Goal: Task Accomplishment & Management: Manage account settings

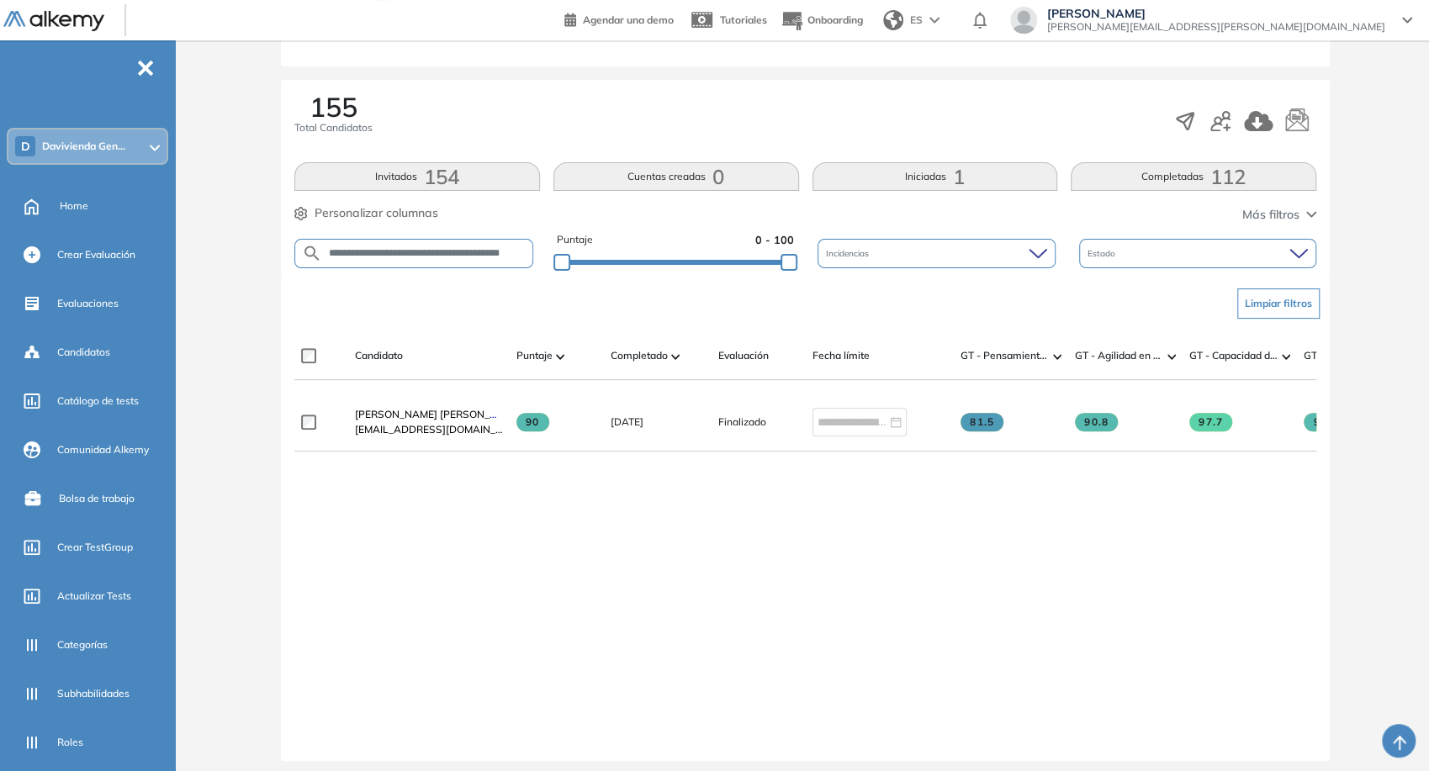
scroll to position [0, 3]
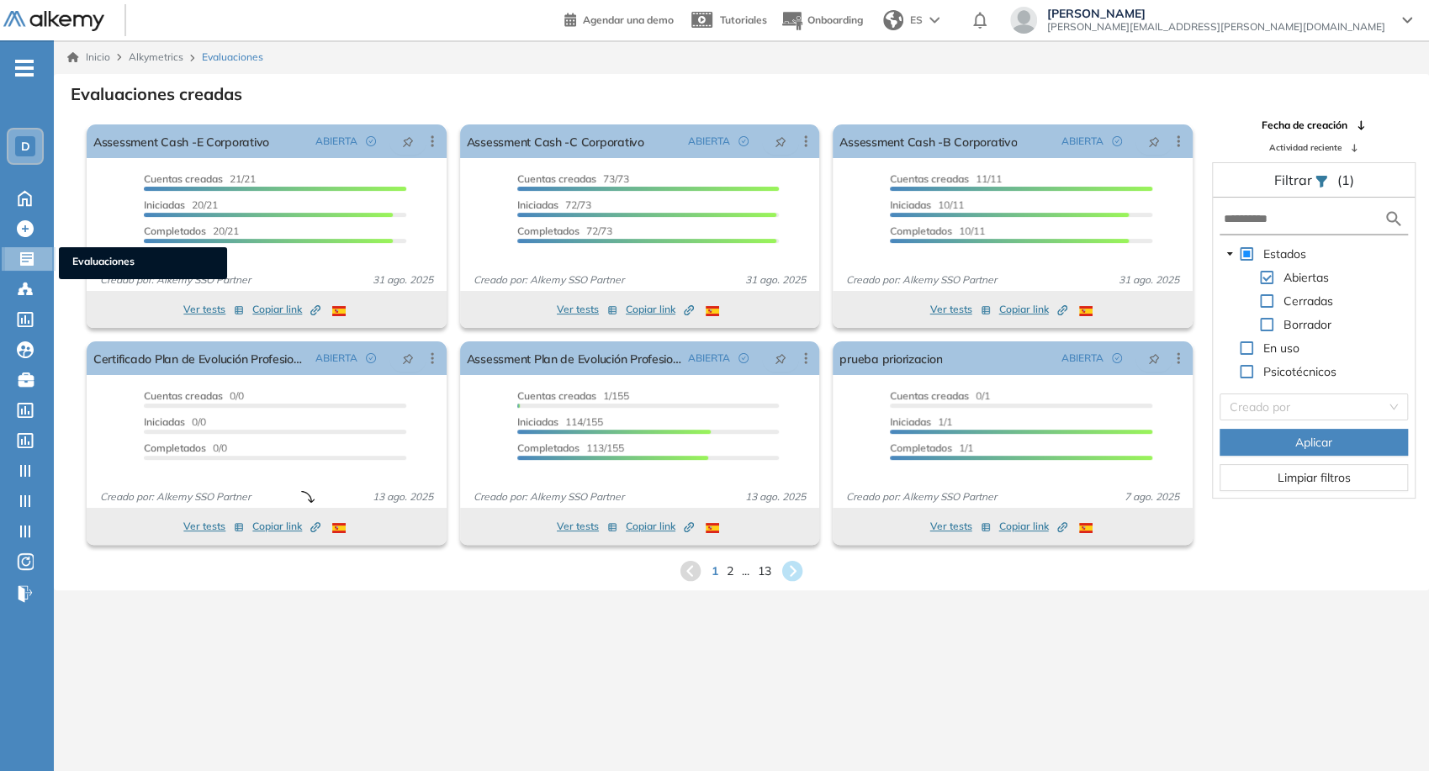
click at [34, 262] on div at bounding box center [29, 257] width 20 height 20
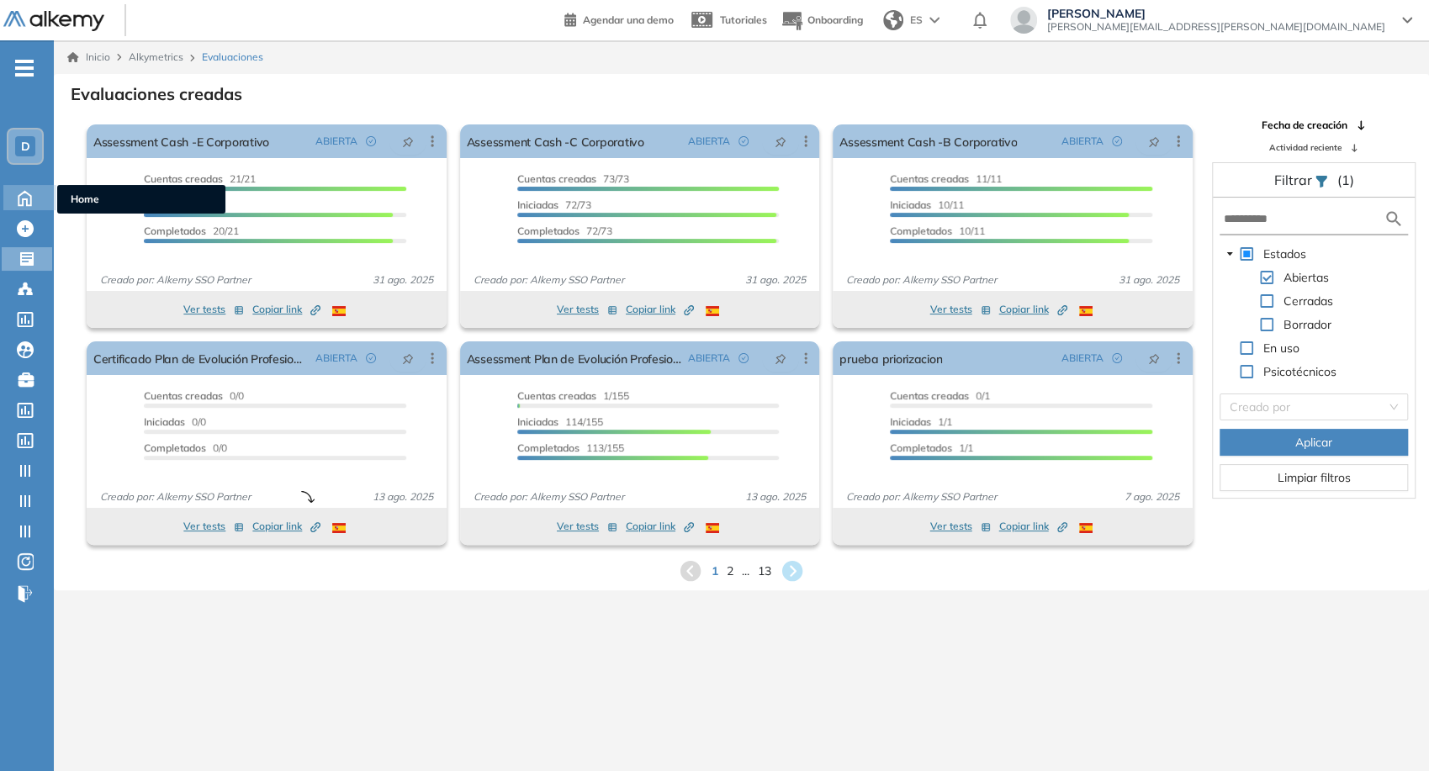
click at [33, 197] on icon at bounding box center [24, 197] width 29 height 20
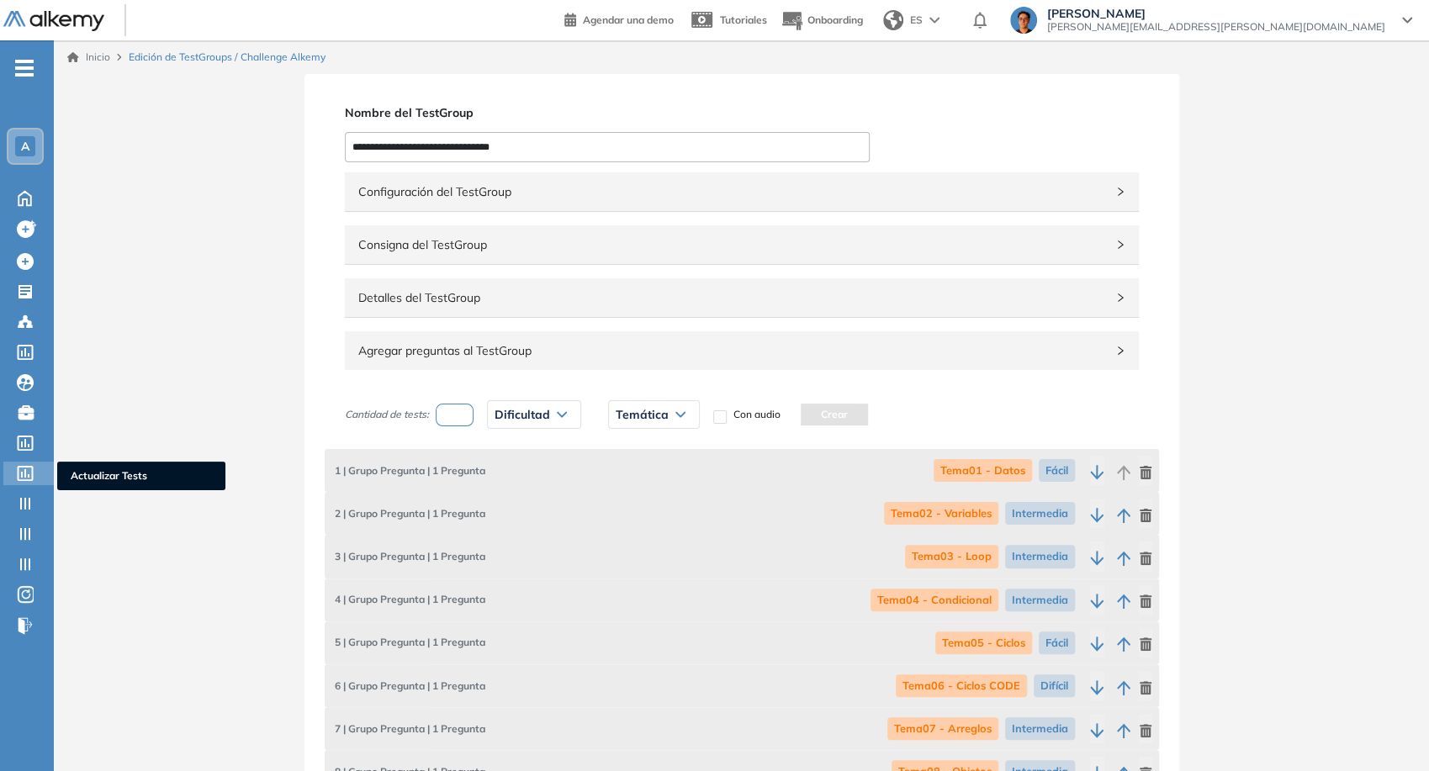
click at [31, 469] on icon at bounding box center [25, 473] width 17 height 15
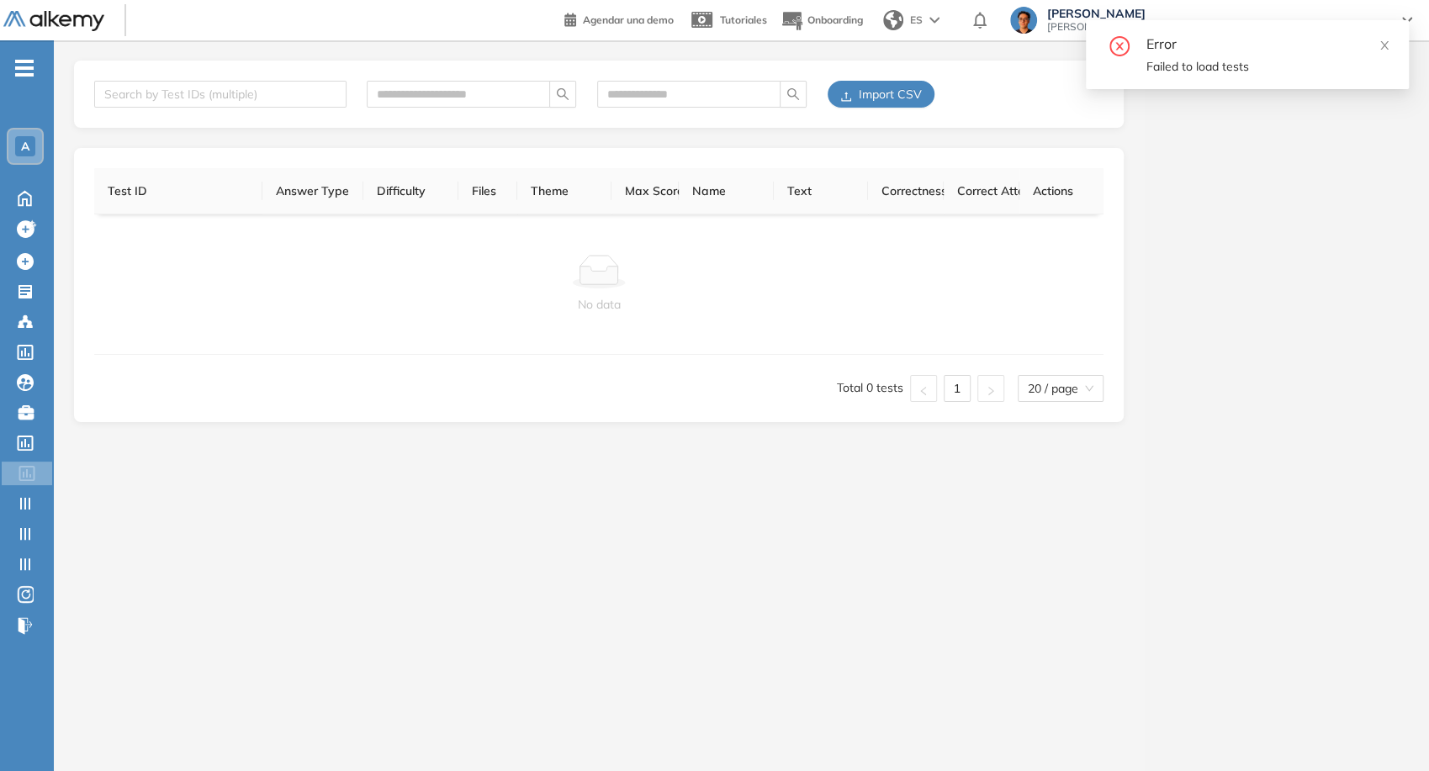
click at [1381, 52] on div "Error" at bounding box center [1268, 44] width 242 height 20
click at [1379, 27] on div "Error Failed to load tests" at bounding box center [1247, 54] width 323 height 69
click at [1386, 42] on icon "close" at bounding box center [1385, 45] width 8 height 8
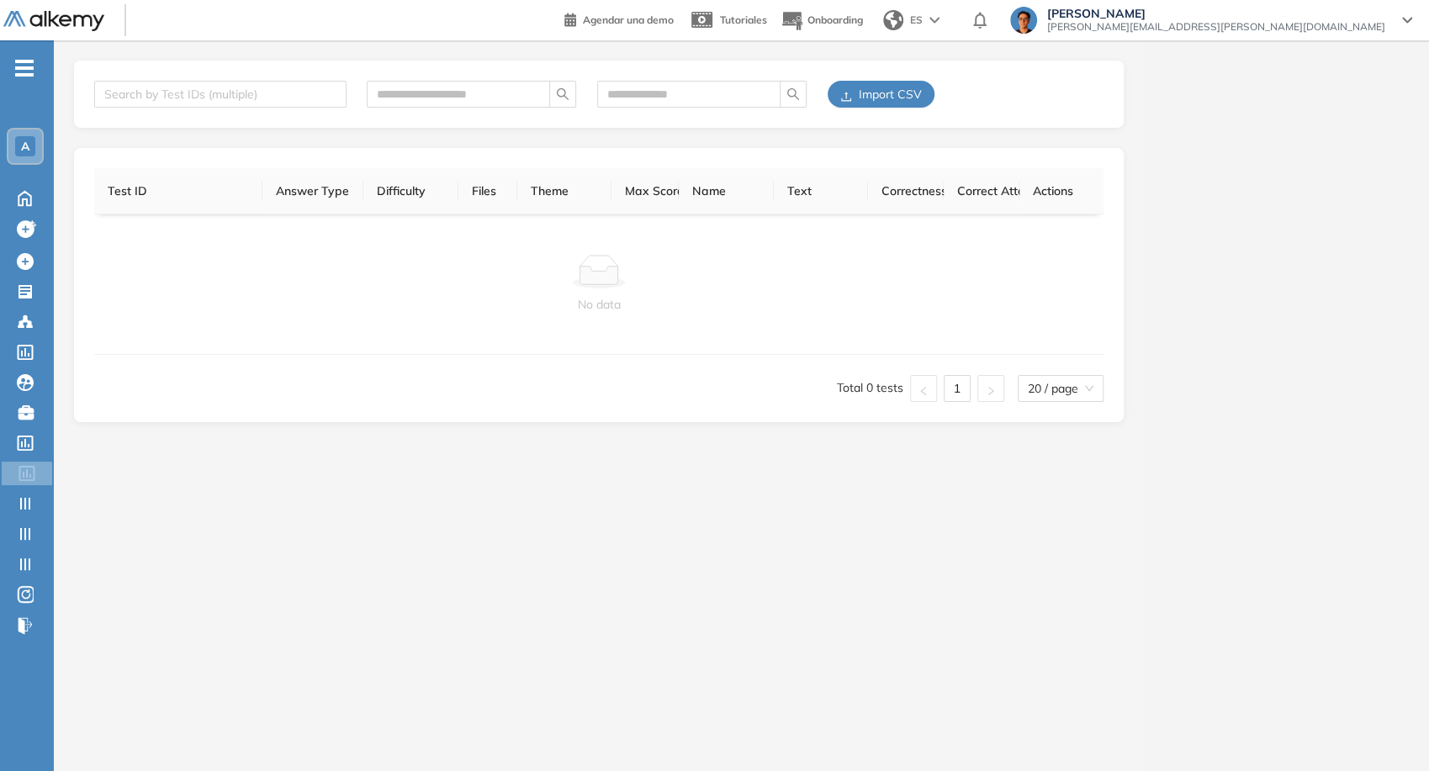
click at [1391, 16] on div "Juan Carlos Ojeda juan.ojeda@alkemy.org" at bounding box center [1216, 20] width 358 height 27
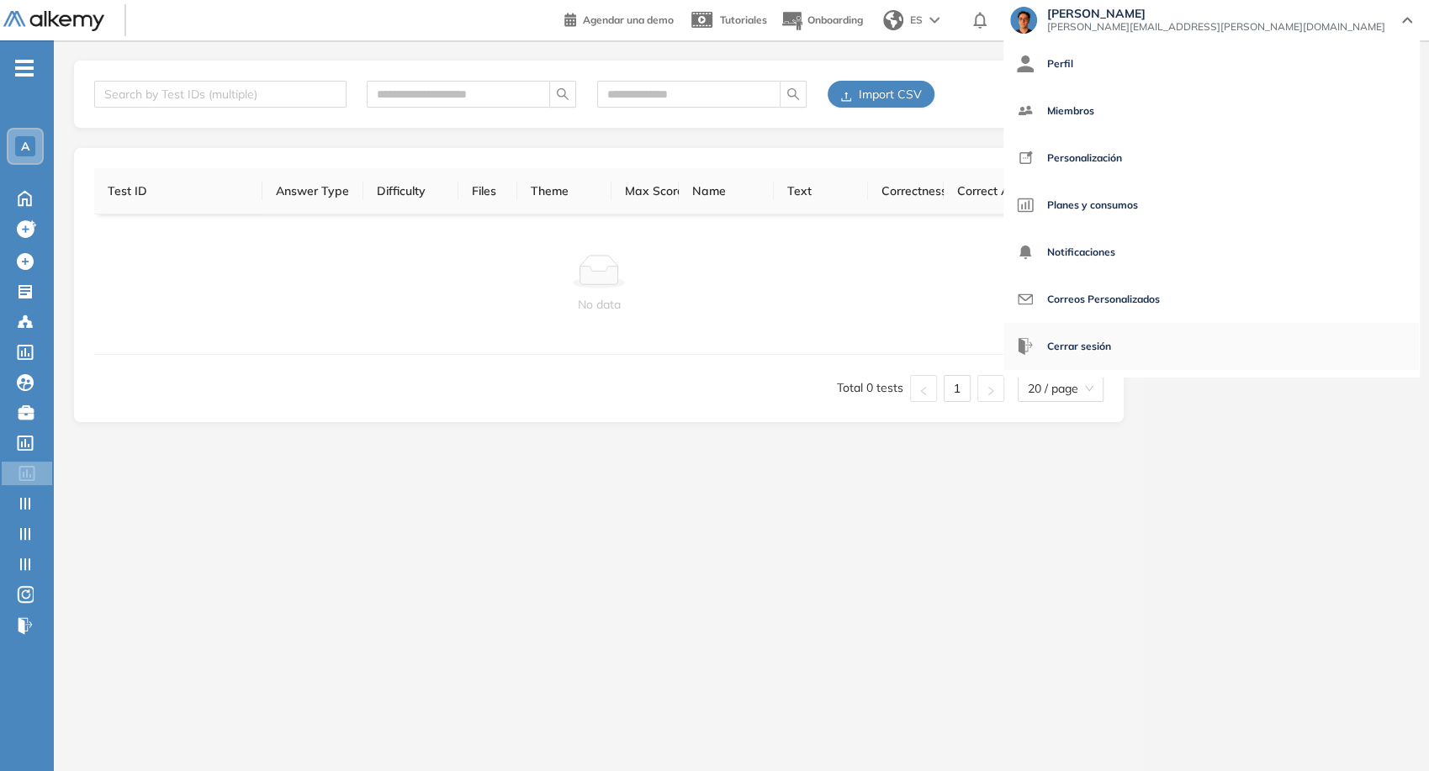
click at [1111, 356] on span "Cerrar sesión" at bounding box center [1079, 346] width 64 height 40
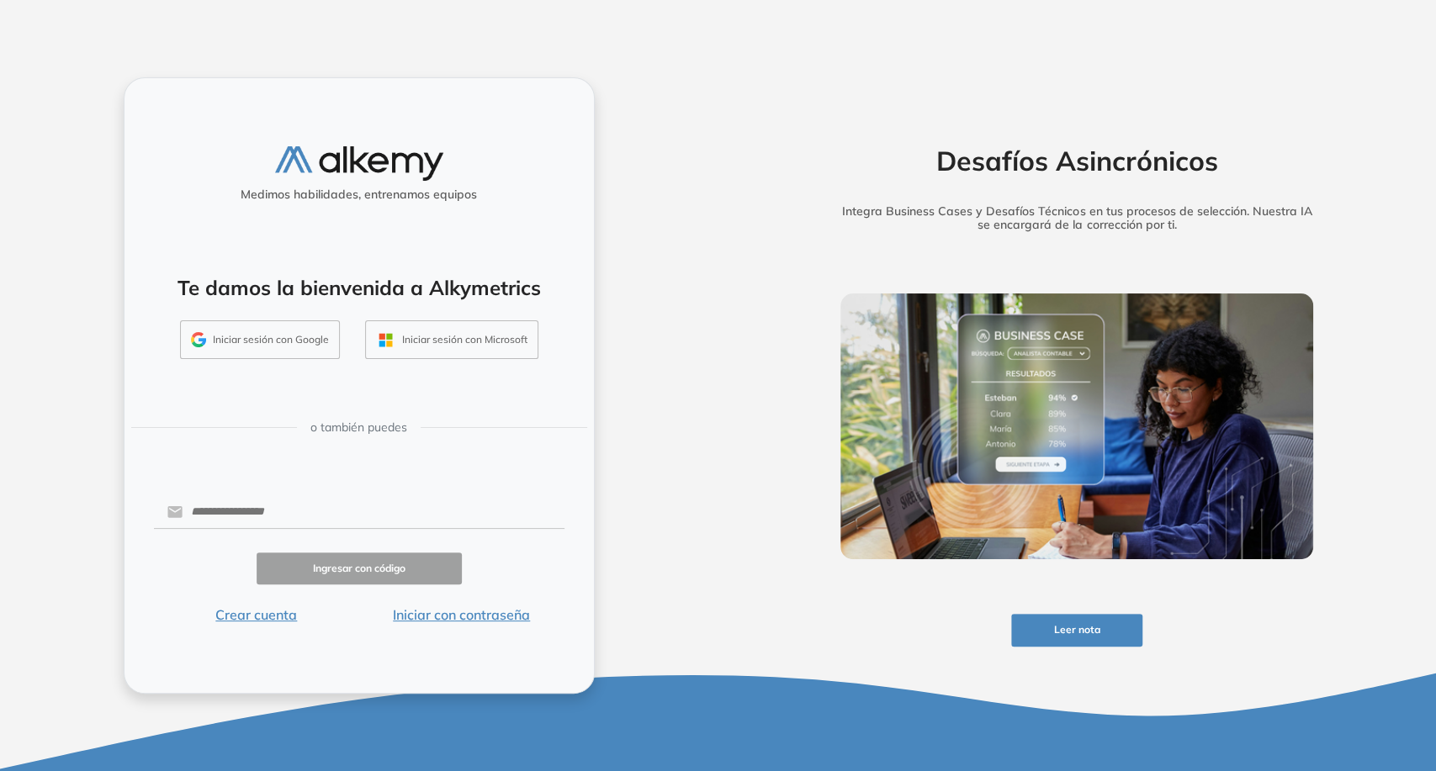
click at [276, 330] on button "Iniciar sesión con Google" at bounding box center [260, 340] width 160 height 39
